Goal: Task Accomplishment & Management: Complete application form

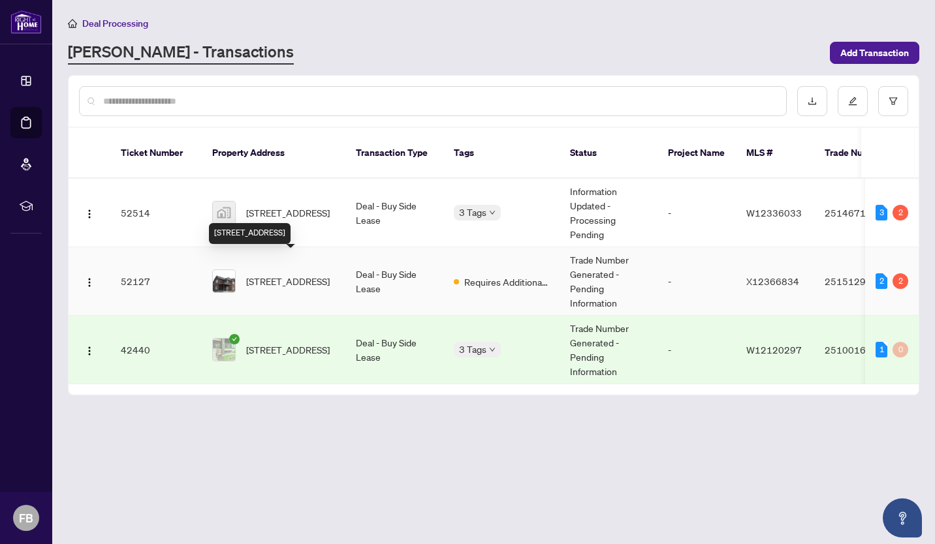
click at [275, 274] on span "[STREET_ADDRESS]" at bounding box center [288, 281] width 84 height 14
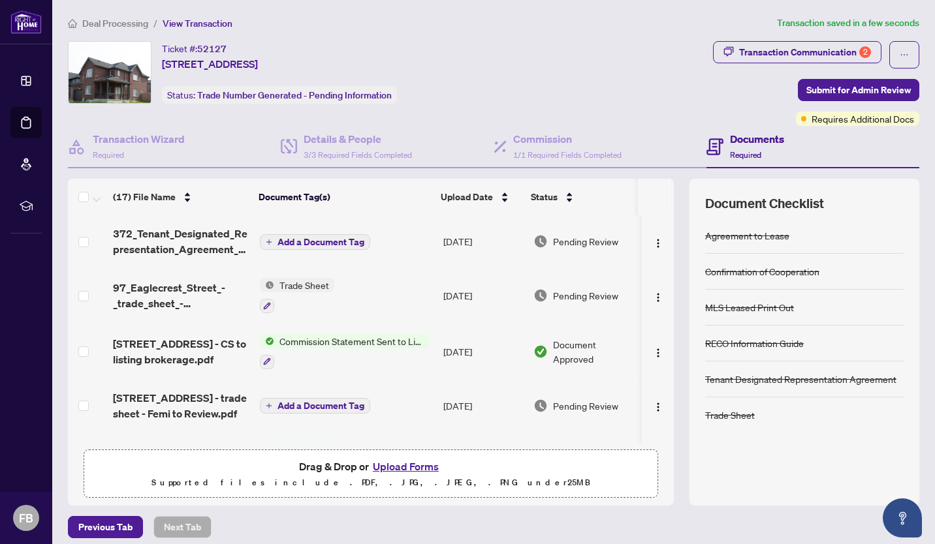
click at [310, 240] on span "Add a Document Tag" at bounding box center [320, 242] width 87 height 9
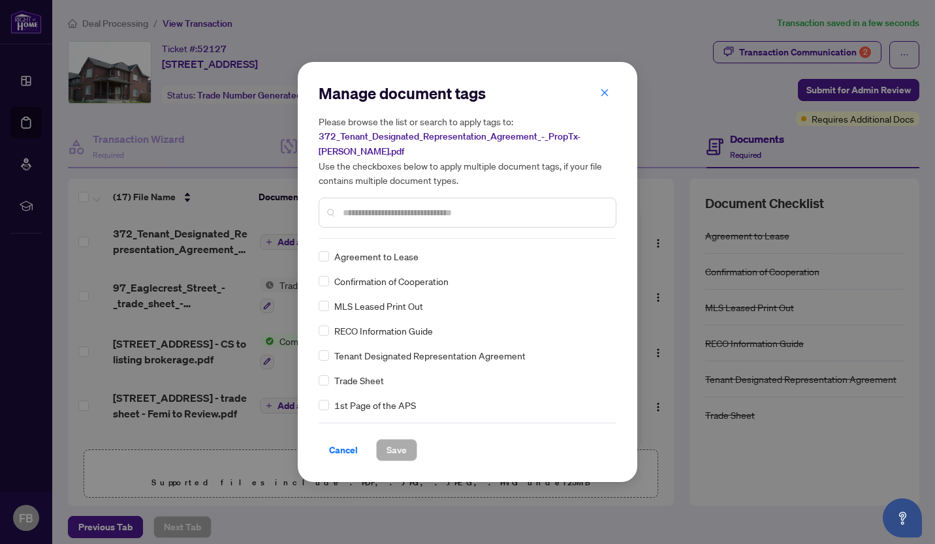
click at [381, 236] on div "Manage document tags Please browse the list or search to apply tags to: 372_Ten…" at bounding box center [468, 161] width 298 height 156
click at [374, 214] on input "text" at bounding box center [474, 213] width 262 height 14
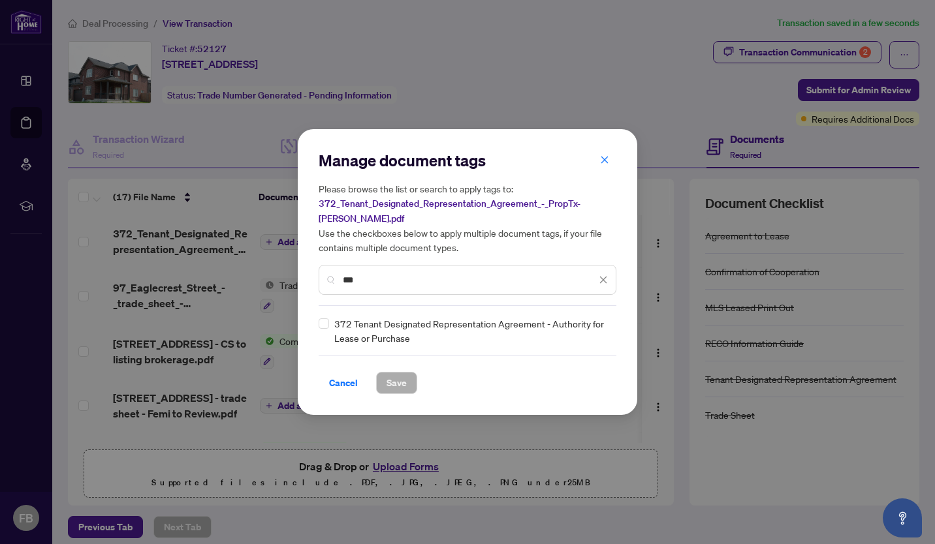
type input "***"
click at [368, 331] on span "372 Tenant Designated Representation Agreement - Authority for Lease or Purchase" at bounding box center [471, 331] width 274 height 29
click at [330, 326] on div "372 Tenant Designated Representation Agreement - Authority for Lease or Purchase" at bounding box center [464, 331] width 290 height 29
click at [389, 380] on span "Save" at bounding box center [396, 383] width 20 height 21
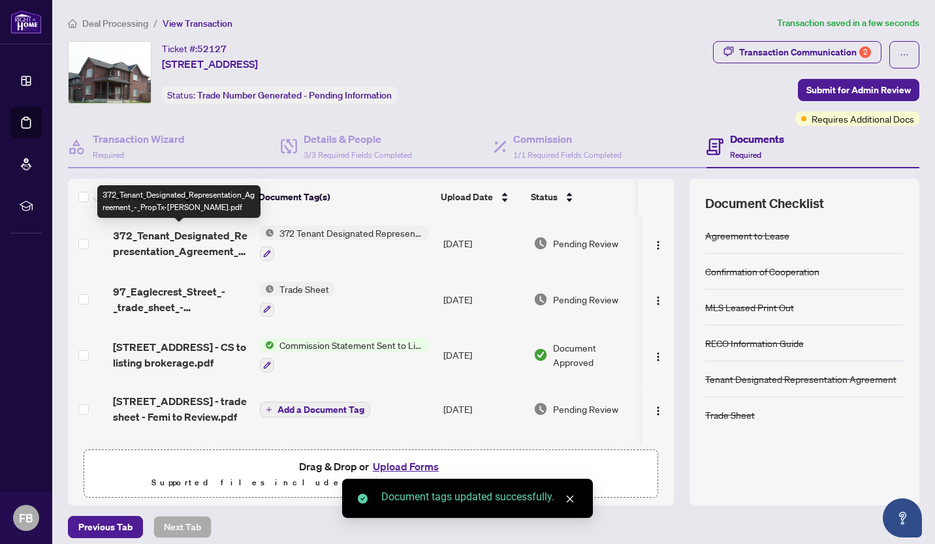
click at [204, 235] on span "372_Tenant_Designated_Representation_Agreement_-_PropTx-[PERSON_NAME].pdf" at bounding box center [181, 243] width 136 height 31
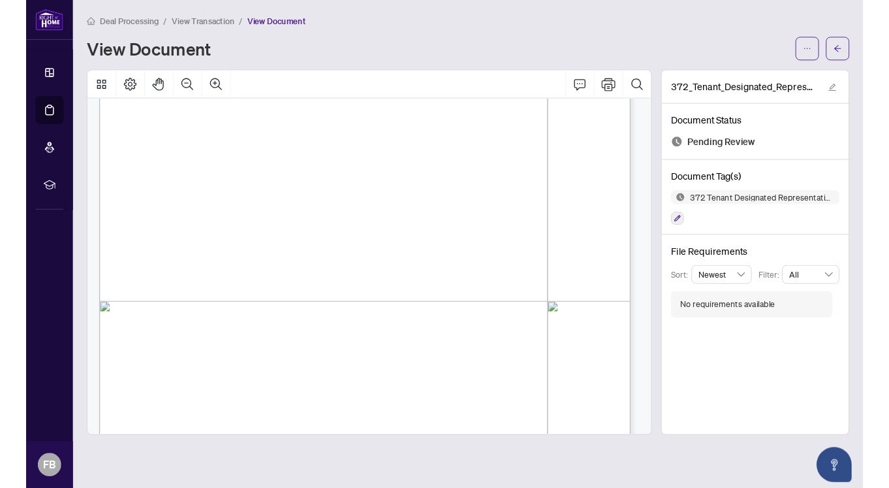
scroll to position [3489, 0]
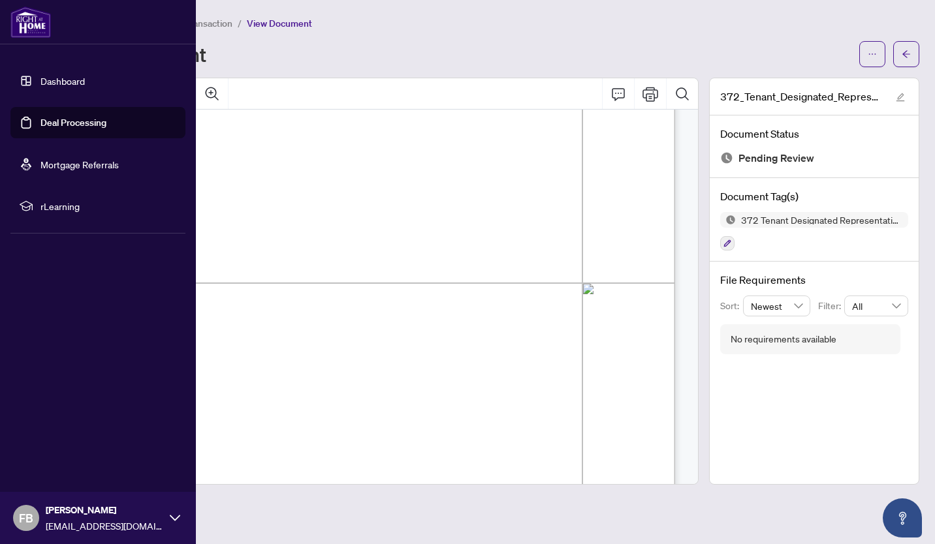
click at [61, 77] on link "Dashboard" at bounding box center [62, 81] width 44 height 12
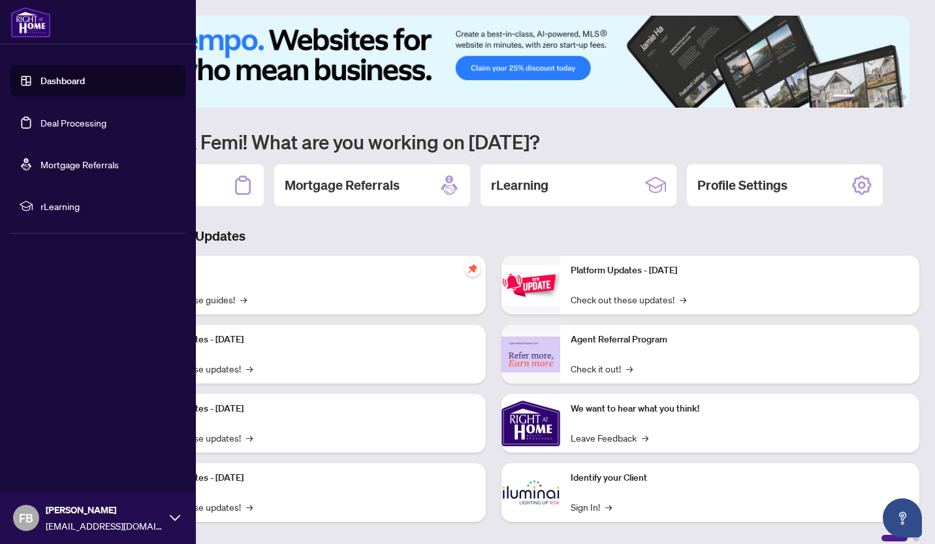
click at [65, 120] on link "Deal Processing" at bounding box center [73, 123] width 66 height 12
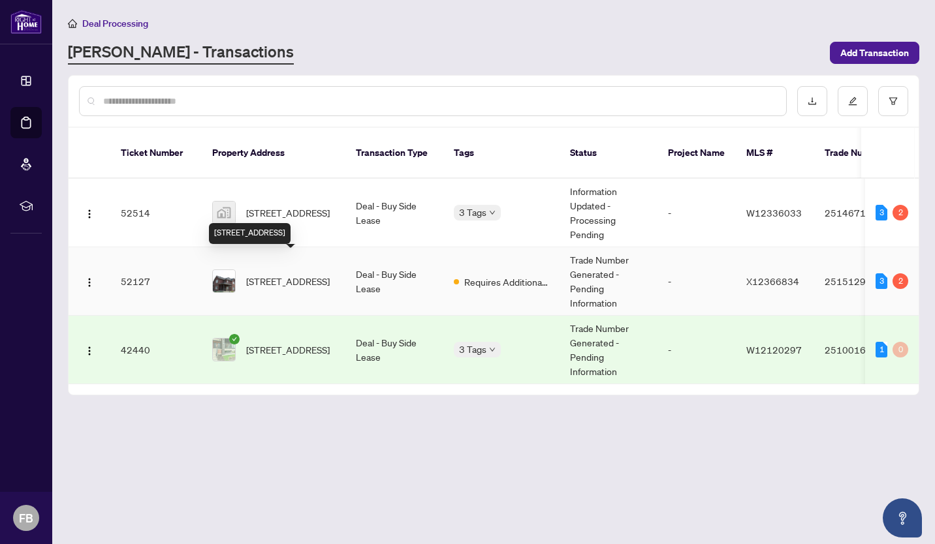
click at [283, 274] on span "[STREET_ADDRESS]" at bounding box center [288, 281] width 84 height 14
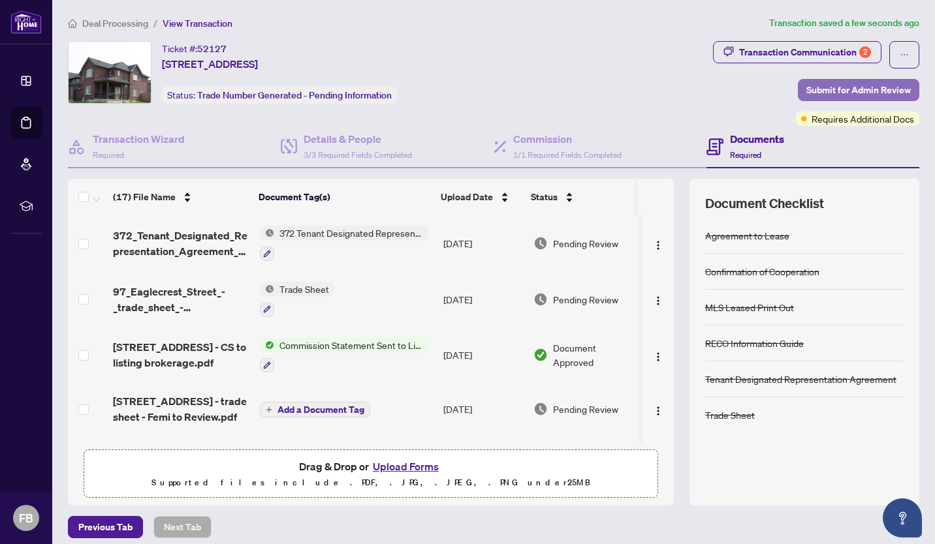
click at [863, 86] on span "Submit for Admin Review" at bounding box center [858, 90] width 104 height 21
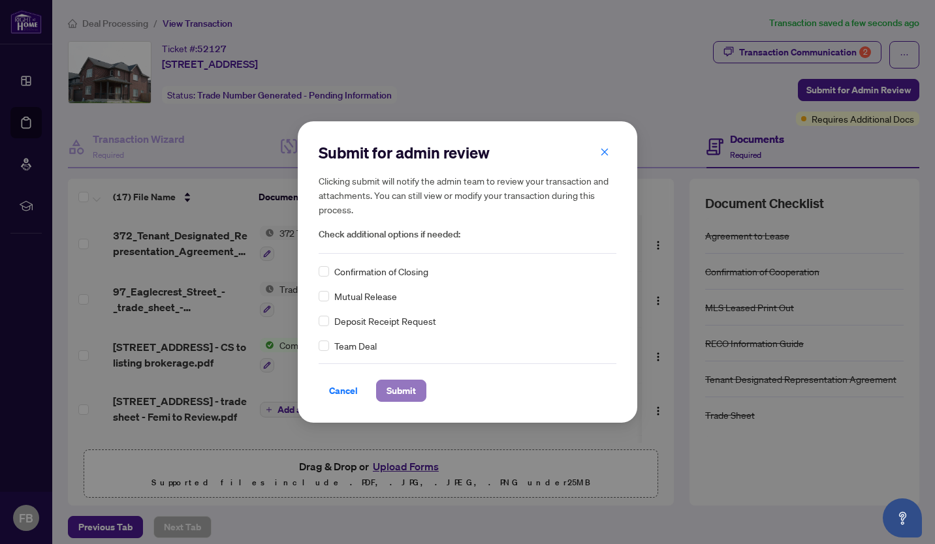
click at [408, 388] on span "Submit" at bounding box center [400, 391] width 29 height 21
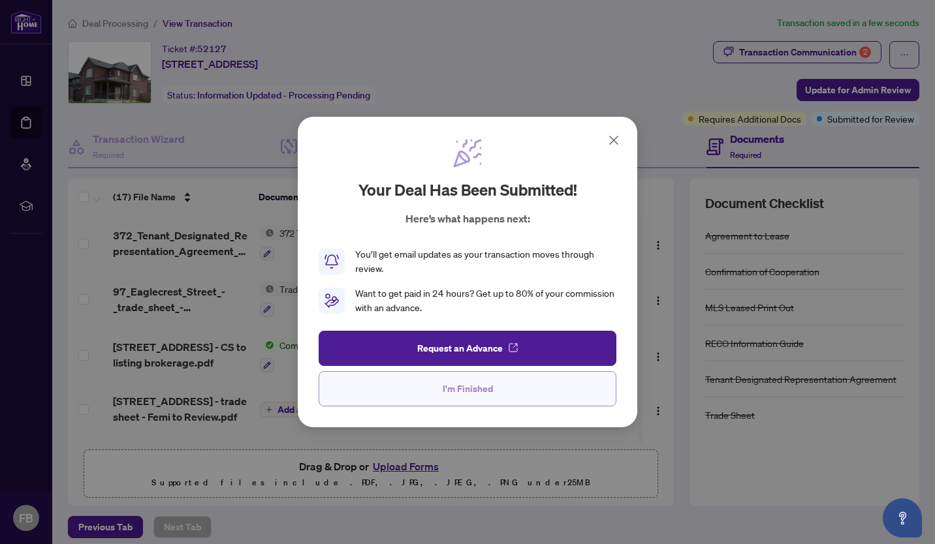
click at [448, 386] on span "I'm Finished" at bounding box center [468, 389] width 50 height 21
